Goal: Task Accomplishment & Management: Use online tool/utility

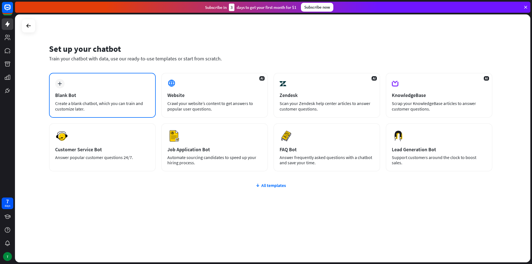
click at [99, 98] on div "Blank Bot" at bounding box center [102, 95] width 95 height 6
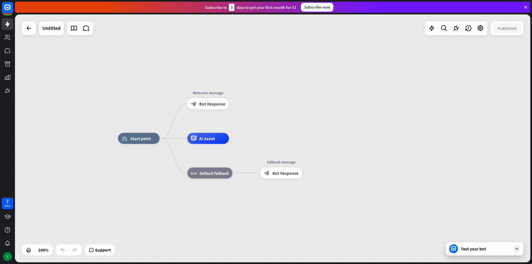
click at [468, 254] on div "Test your bot" at bounding box center [485, 248] width 78 height 13
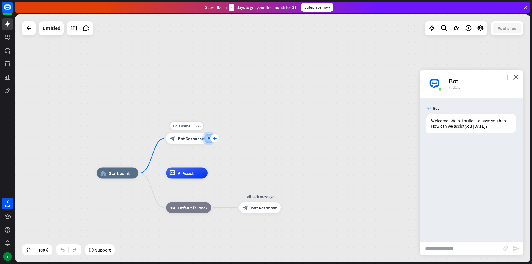
click at [215, 136] on div "plus" at bounding box center [214, 138] width 8 height 8
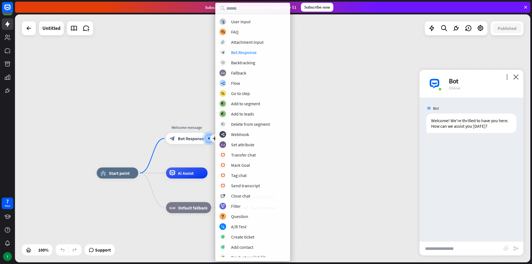
click at [247, 56] on div "block_user_input User Input block_faq FAQ block_attachment Attachment input blo…" at bounding box center [252, 137] width 75 height 239
click at [248, 53] on div "Bot Response" at bounding box center [243, 53] width 25 height 6
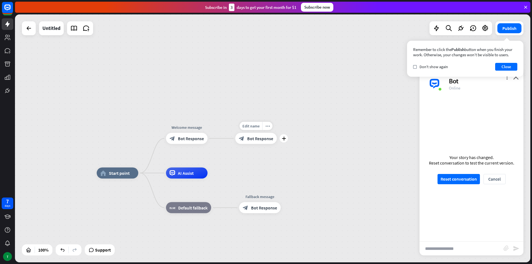
click at [248, 139] on span "Bot Response" at bounding box center [260, 139] width 26 height 6
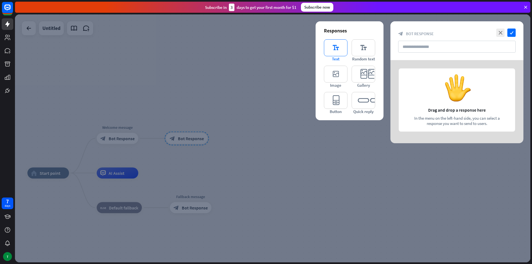
click at [339, 52] on icon "editor_text" at bounding box center [336, 47] width 24 height 17
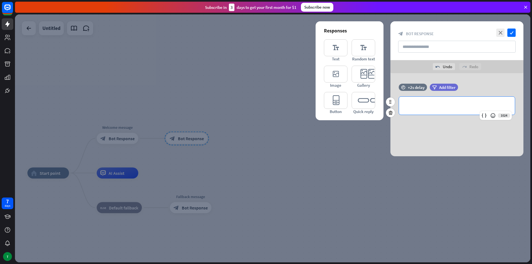
click at [412, 104] on p "**********" at bounding box center [457, 105] width 105 height 7
click at [173, 132] on div at bounding box center [272, 138] width 515 height 248
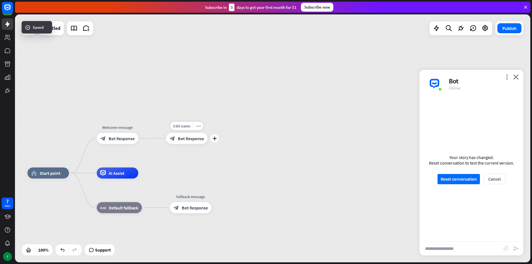
click at [183, 141] on span "Bot Response" at bounding box center [191, 139] width 26 height 6
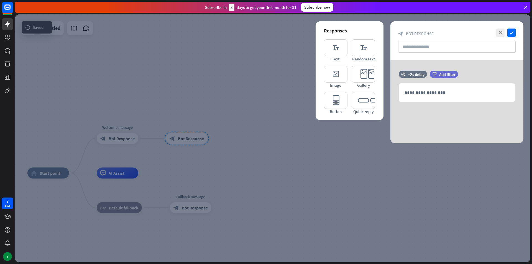
click at [204, 134] on div at bounding box center [272, 138] width 515 height 248
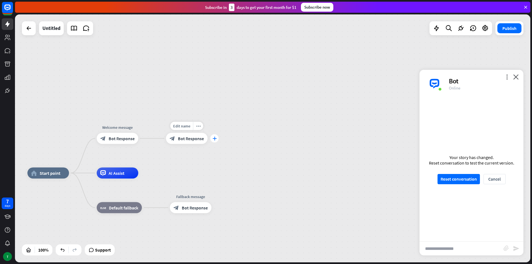
click at [216, 139] on icon "plus" at bounding box center [215, 139] width 4 height 4
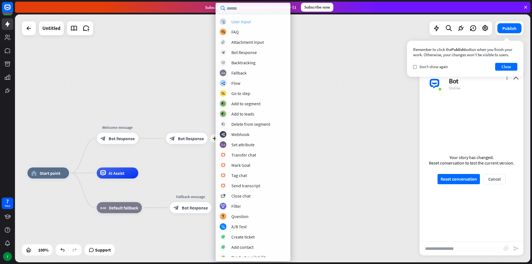
click at [237, 19] on div "User Input" at bounding box center [240, 22] width 19 height 6
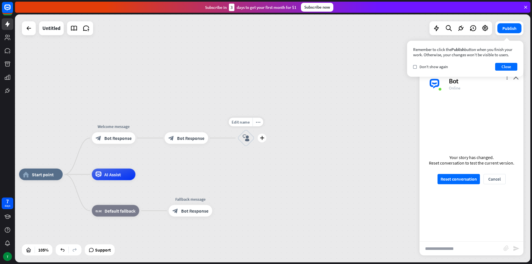
click at [241, 137] on div "block_user_input" at bounding box center [245, 137] width 17 height 17
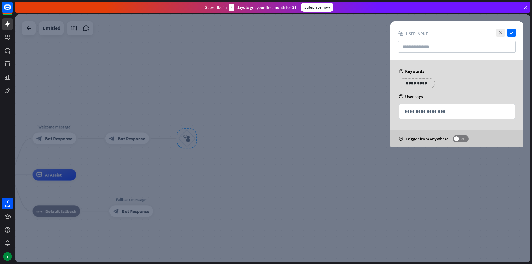
click at [421, 80] on p "**********" at bounding box center [417, 83] width 28 height 7
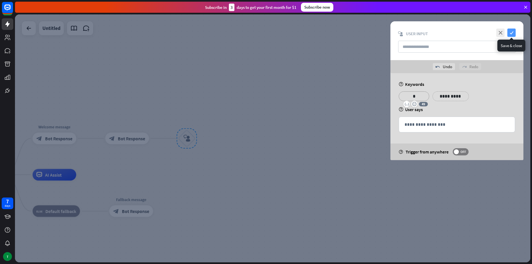
click at [513, 34] on icon "check" at bounding box center [511, 33] width 8 height 8
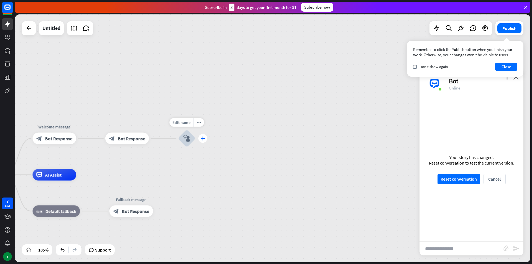
click at [203, 136] on div "plus" at bounding box center [202, 138] width 9 height 9
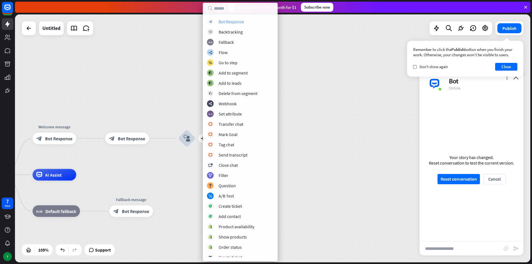
click at [236, 22] on div "Bot Response" at bounding box center [231, 22] width 25 height 6
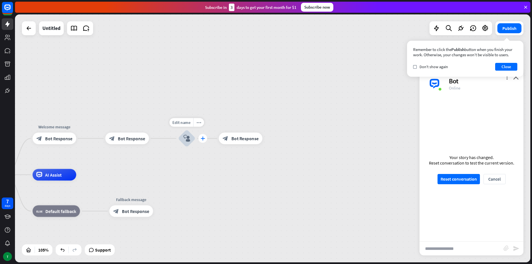
click at [200, 139] on div "plus" at bounding box center [202, 138] width 9 height 9
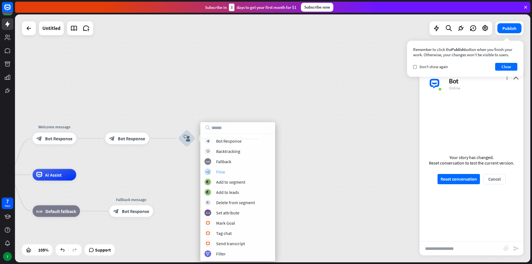
click at [223, 172] on div "Flow" at bounding box center [220, 172] width 9 height 6
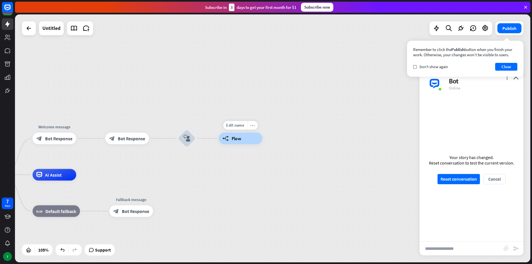
click at [252, 127] on icon "more_horiz" at bounding box center [252, 125] width 5 height 4
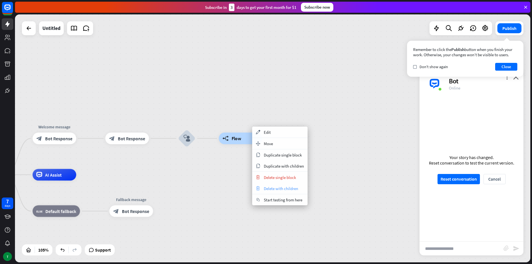
click at [264, 185] on div "trash Delete with children" at bounding box center [279, 188] width 55 height 11
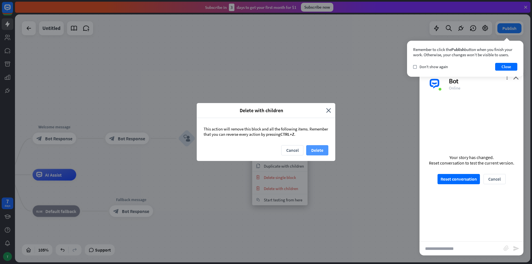
click at [319, 154] on button "Delete" at bounding box center [317, 150] width 22 height 10
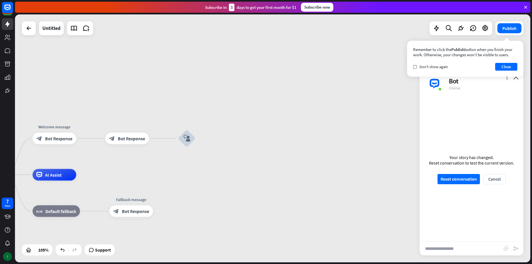
click at [6, 255] on div "T" at bounding box center [7, 256] width 9 height 9
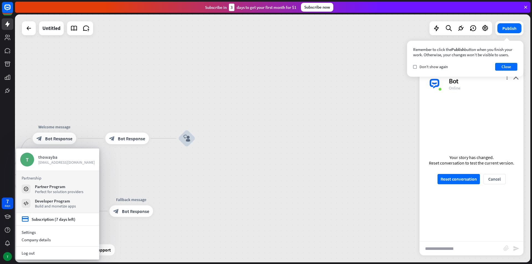
click at [76, 160] on span "[EMAIL_ADDRESS][DOMAIN_NAME]" at bounding box center [66, 162] width 57 height 5
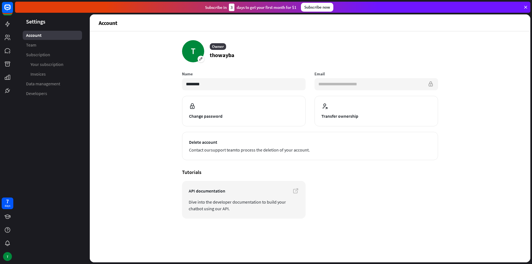
click at [372, 84] on input "**********" at bounding box center [377, 84] width 124 height 12
drag, startPoint x: 372, startPoint y: 87, endPoint x: 389, endPoint y: 84, distance: 17.0
click at [382, 86] on input "**********" at bounding box center [377, 84] width 124 height 12
click at [437, 85] on input "**********" at bounding box center [377, 84] width 124 height 12
click at [433, 86] on input "**********" at bounding box center [377, 84] width 124 height 12
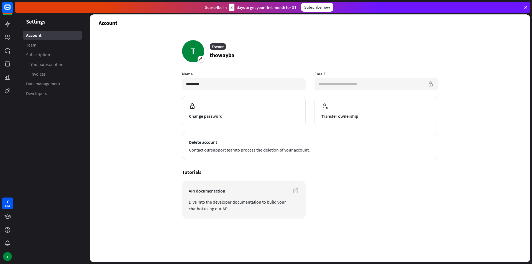
drag, startPoint x: 429, startPoint y: 89, endPoint x: 394, endPoint y: 96, distance: 35.7
click at [429, 89] on input "**********" at bounding box center [377, 84] width 124 height 12
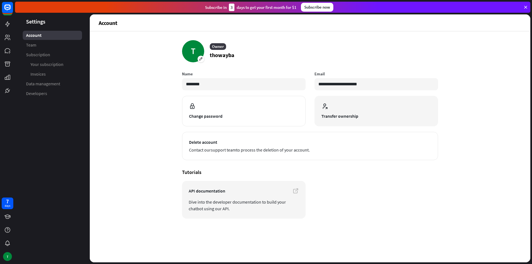
drag, startPoint x: 386, startPoint y: 100, endPoint x: 381, endPoint y: 100, distance: 4.4
click at [381, 100] on button "Transfer ownership" at bounding box center [377, 111] width 124 height 30
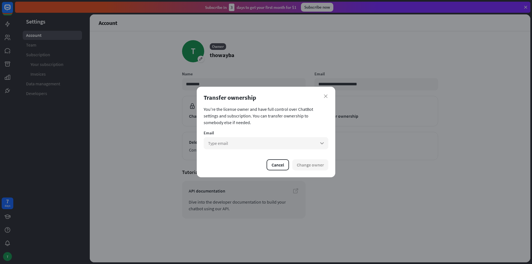
click at [326, 94] on div "Transfer ownership" at bounding box center [266, 98] width 125 height 8
click at [279, 165] on button "Cancel" at bounding box center [278, 164] width 22 height 11
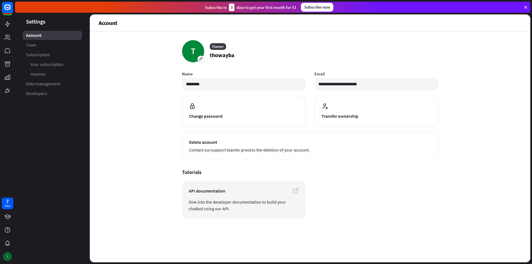
click at [4, 254] on div "T" at bounding box center [7, 256] width 9 height 9
